Goal: Task Accomplishment & Management: Use online tool/utility

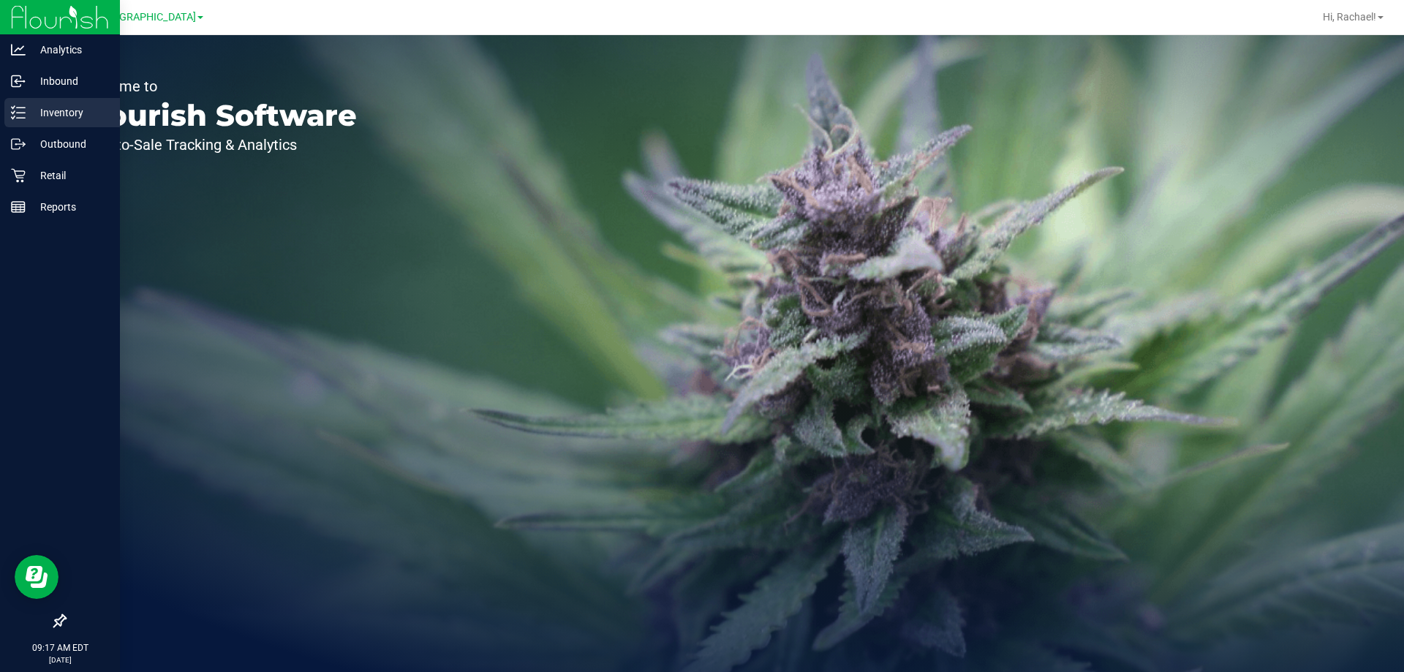
click at [57, 112] on p "Inventory" at bounding box center [70, 113] width 88 height 18
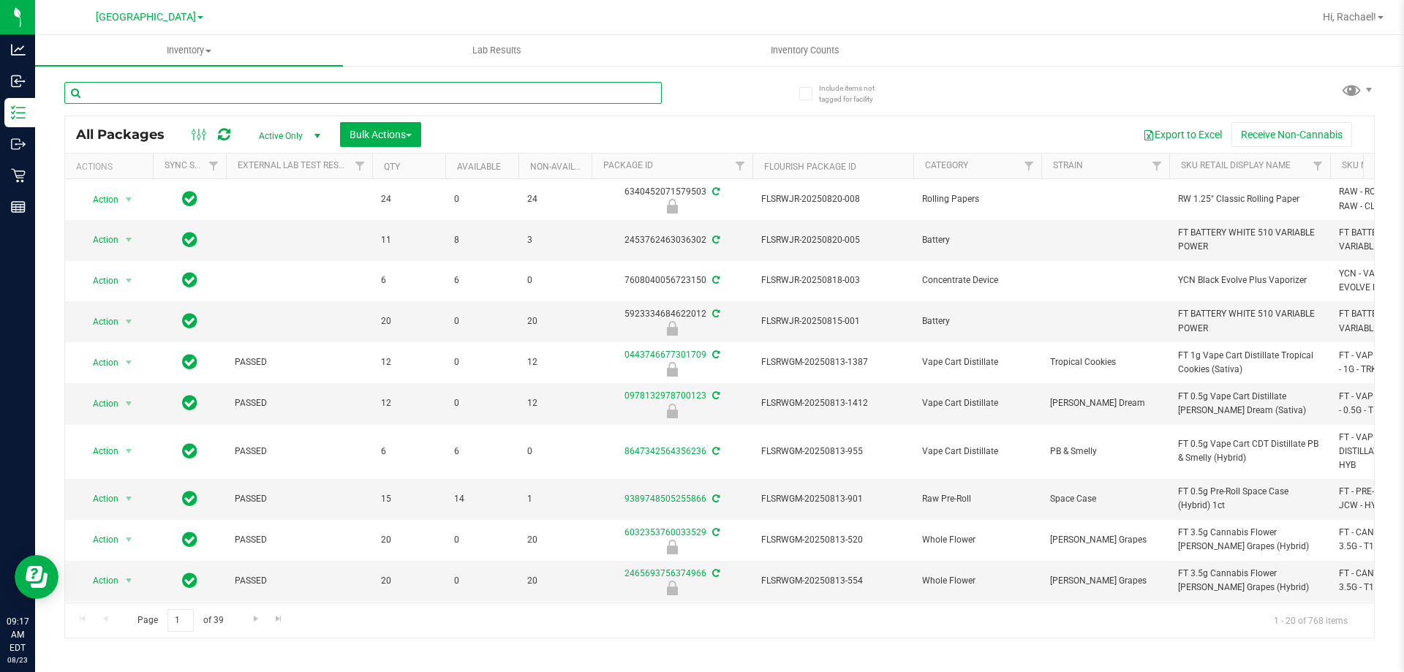
click at [252, 96] on input "text" at bounding box center [362, 93] width 597 height 22
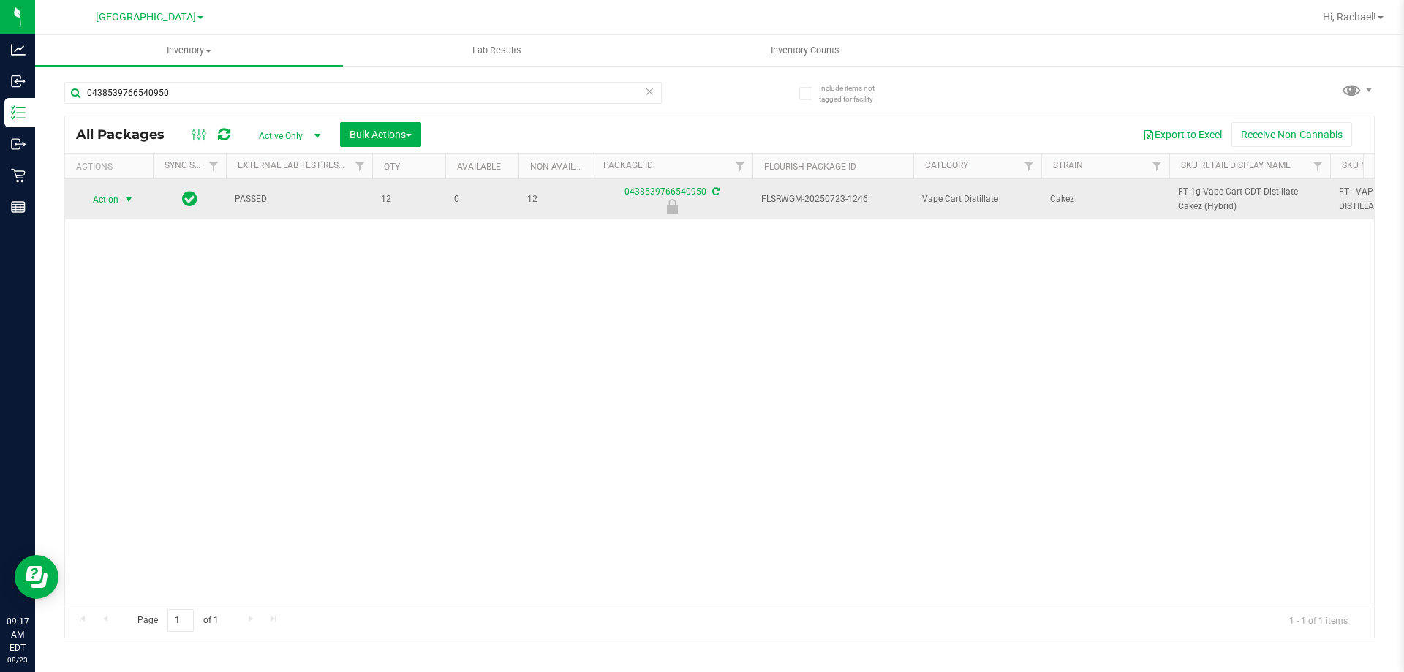
click at [131, 203] on span "select" at bounding box center [129, 200] width 12 height 12
click at [1232, 196] on span "FT 1g Vape Cart CDT Distillate Cakez (Hybrid)" at bounding box center [1249, 199] width 143 height 28
copy tr "FT 1g Vape Cart CDT Distillate Cakez (Hybrid)"
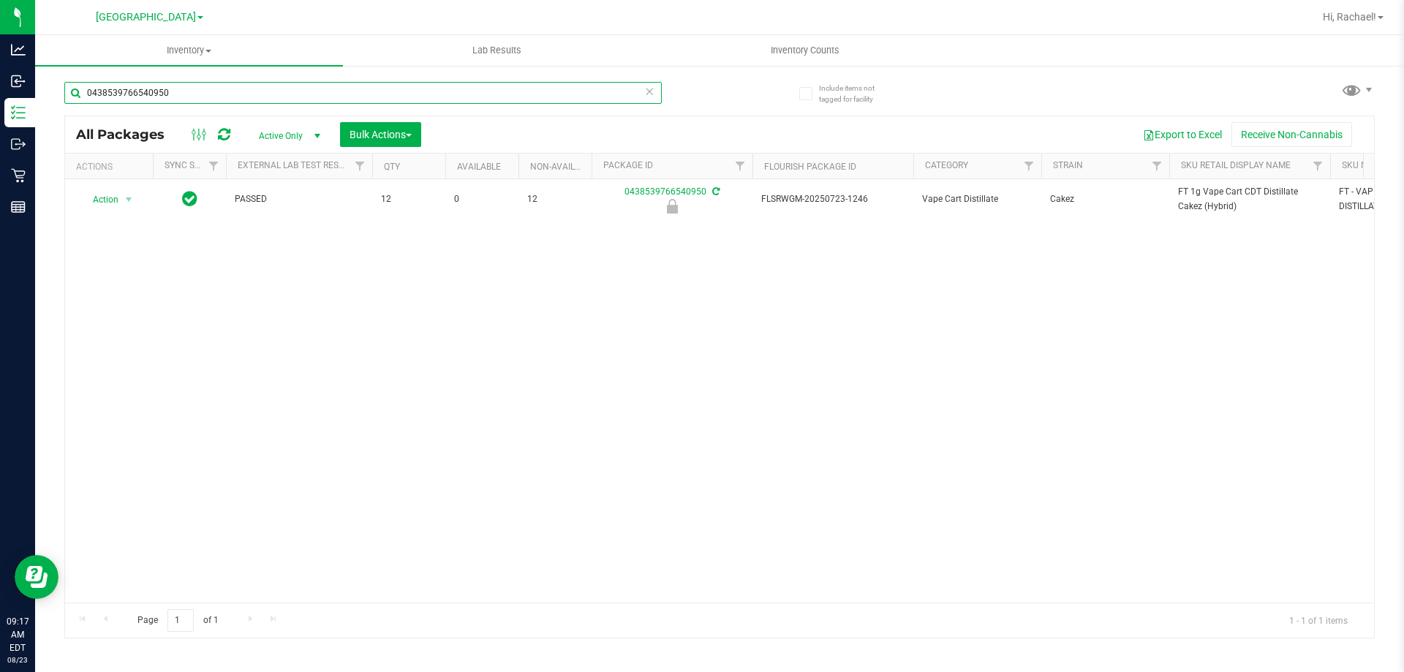
click at [175, 90] on input "0438539766540950" at bounding box center [362, 93] width 597 height 22
paste input "FT 1g Vape Cart CDT Distillate Cakez (Hybrid)"
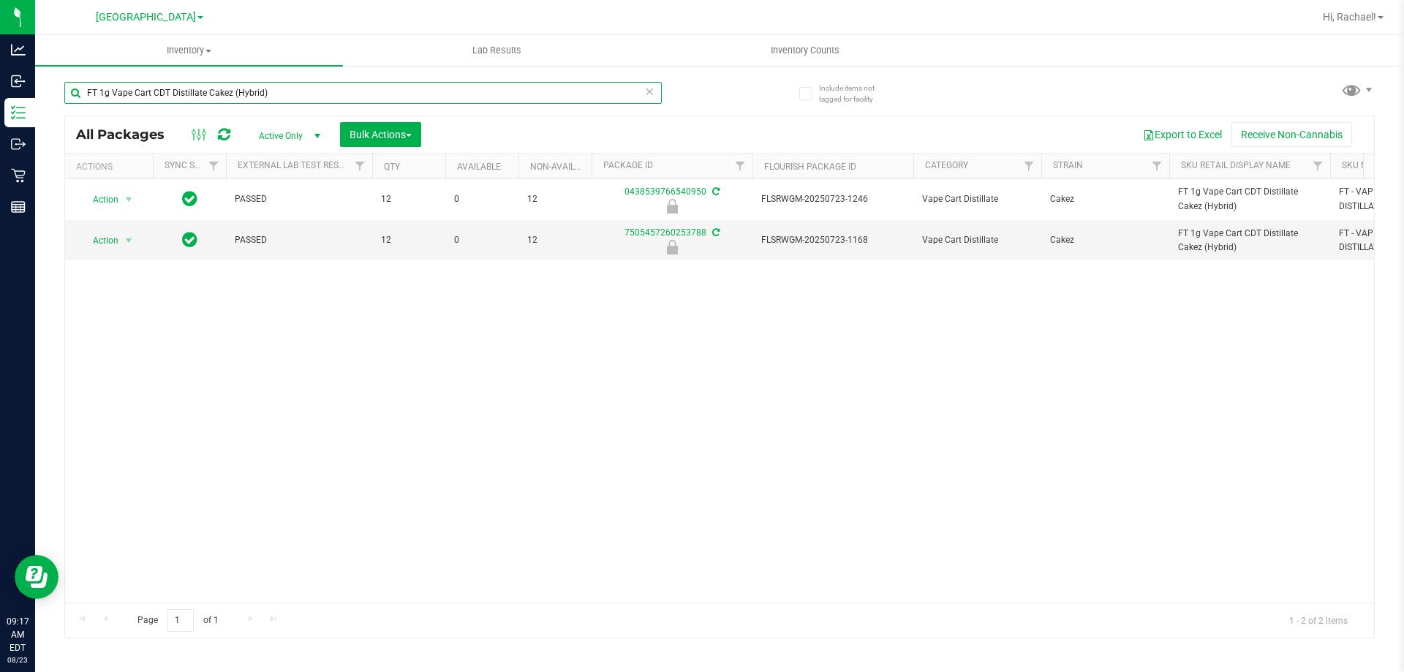
click at [338, 95] on input "FT 1g Vape Cart CDT Distillate Cakez (Hybrid)" at bounding box center [362, 93] width 597 height 22
type input "0438539766540950"
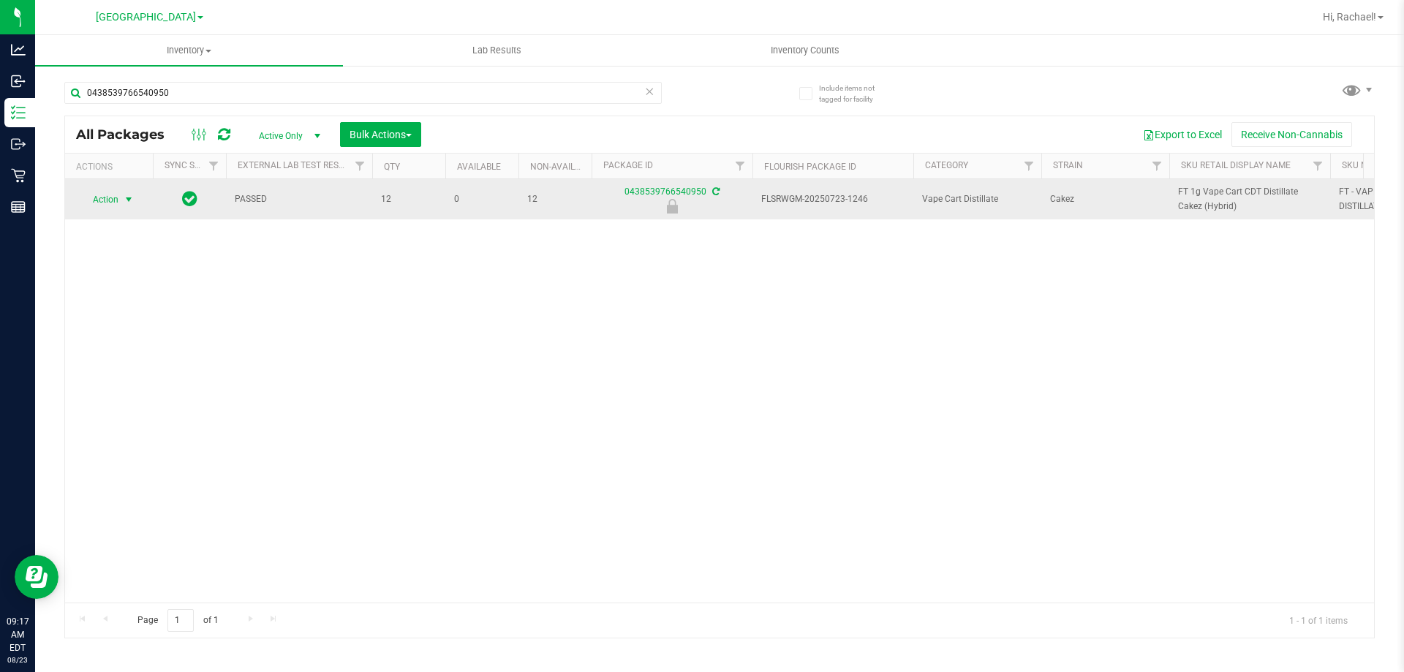
click at [128, 202] on span "select" at bounding box center [129, 200] width 12 height 12
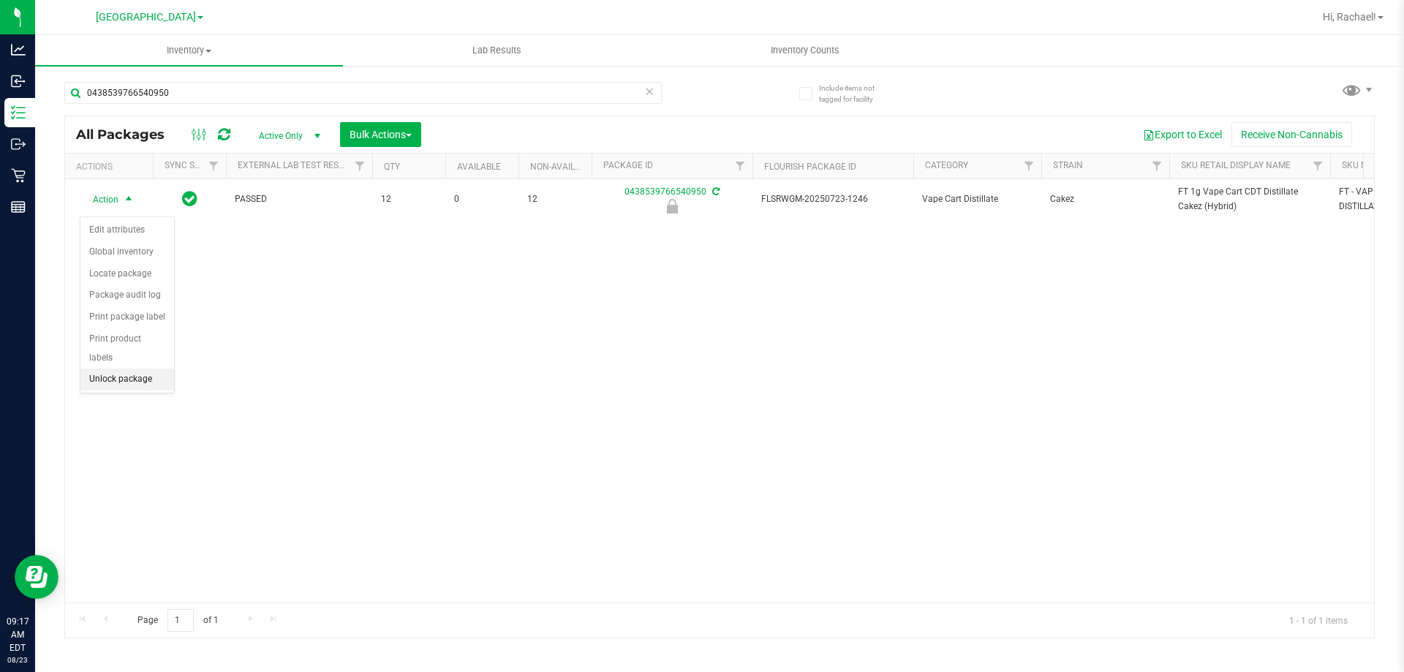
click at [136, 369] on li "Unlock package" at bounding box center [127, 380] width 94 height 22
